Goal: Information Seeking & Learning: Learn about a topic

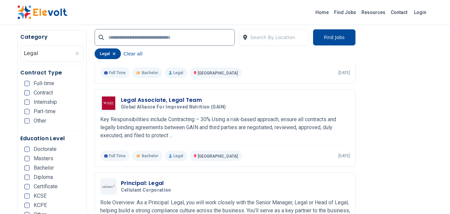
scroll to position [966, 0]
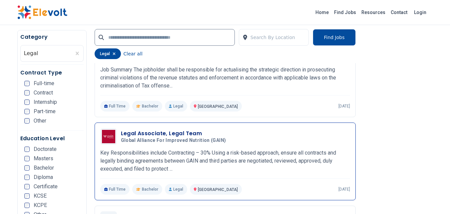
click at [181, 132] on h3 "Legal Associate, Legal Team" at bounding box center [175, 133] width 108 height 8
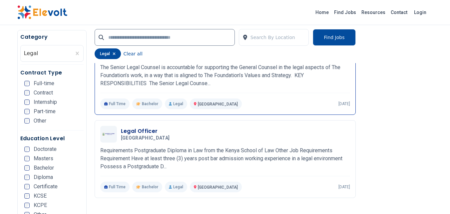
scroll to position [833, 0]
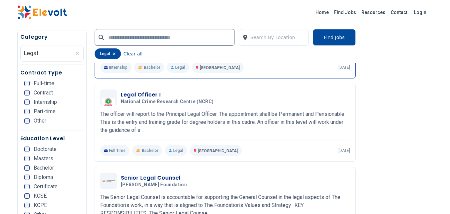
scroll to position [700, 0]
